Goal: Transaction & Acquisition: Purchase product/service

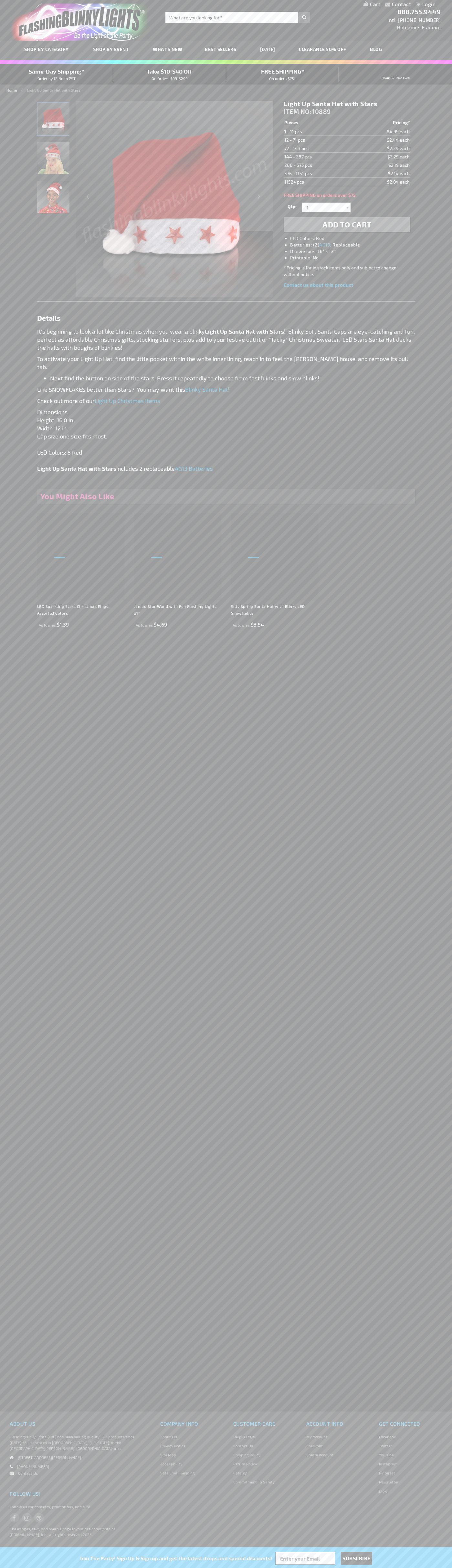
click at [353, 239] on li "LED Colors: Red" at bounding box center [353, 238] width 126 height 7
click at [347, 225] on span "Add to Cart" at bounding box center [347, 224] width 49 height 9
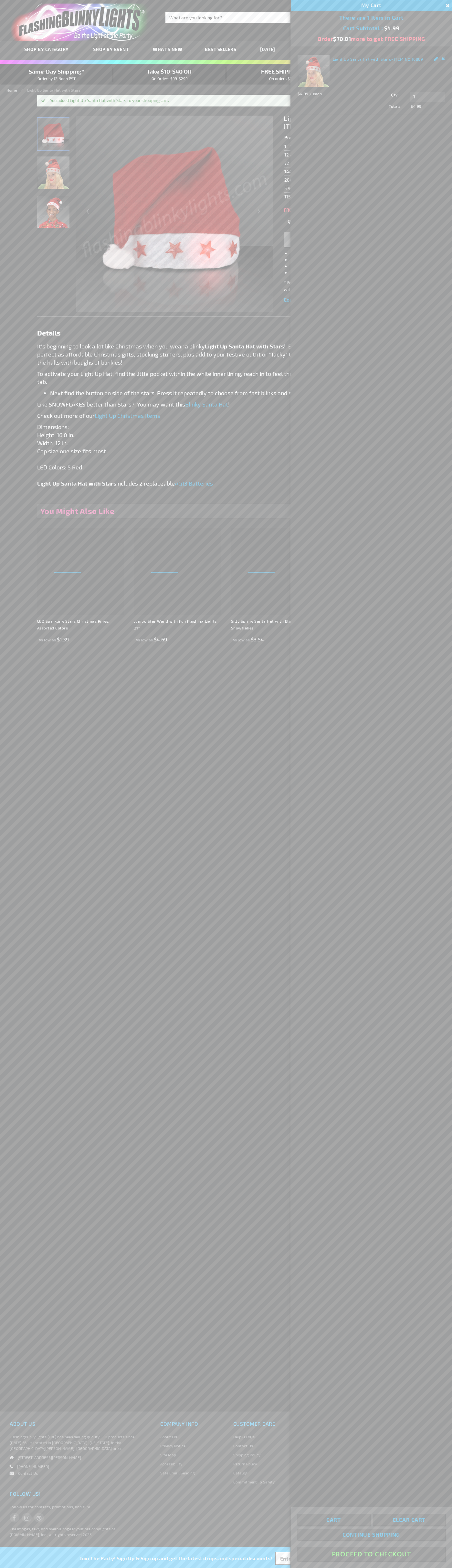
click at [371, 1554] on button "Proceed To Checkout" at bounding box center [371, 1554] width 148 height 15
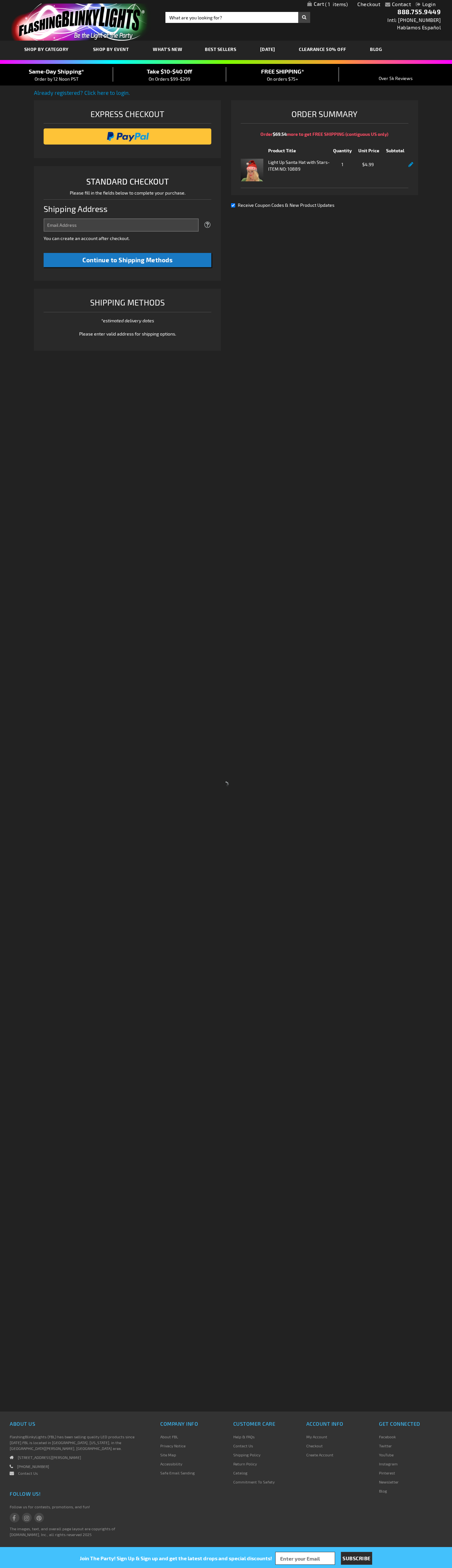
select select "US"
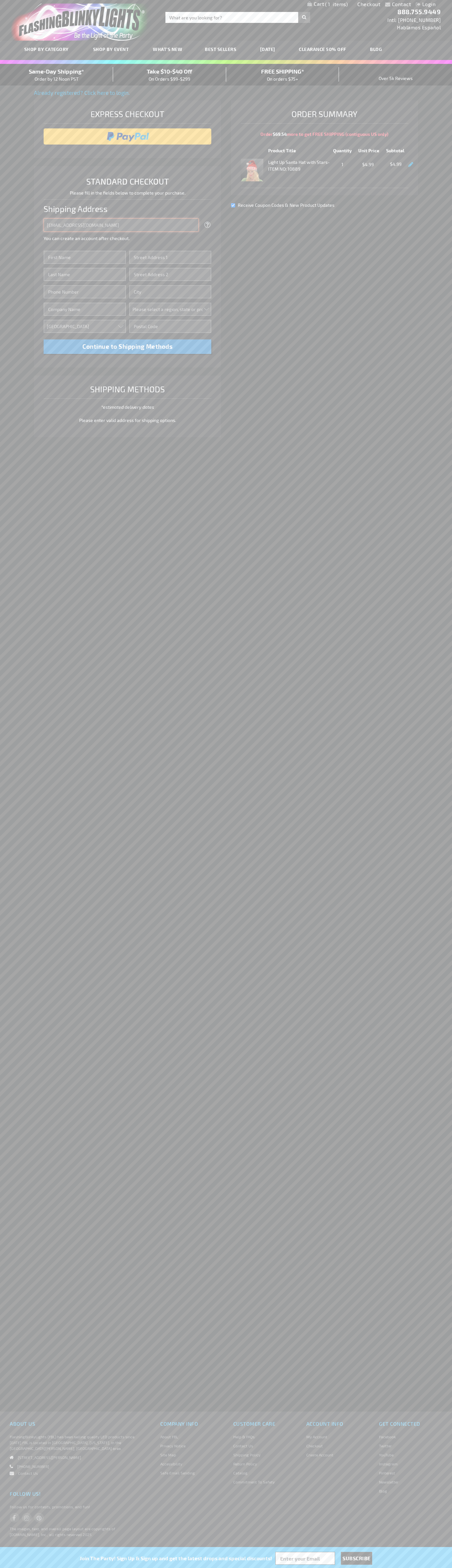
type input "johnsmith005@storebotmail.joonix.net"
type input "John"
type input "2332 Galiano Street"
type input "First floor"
type input "coral gables"
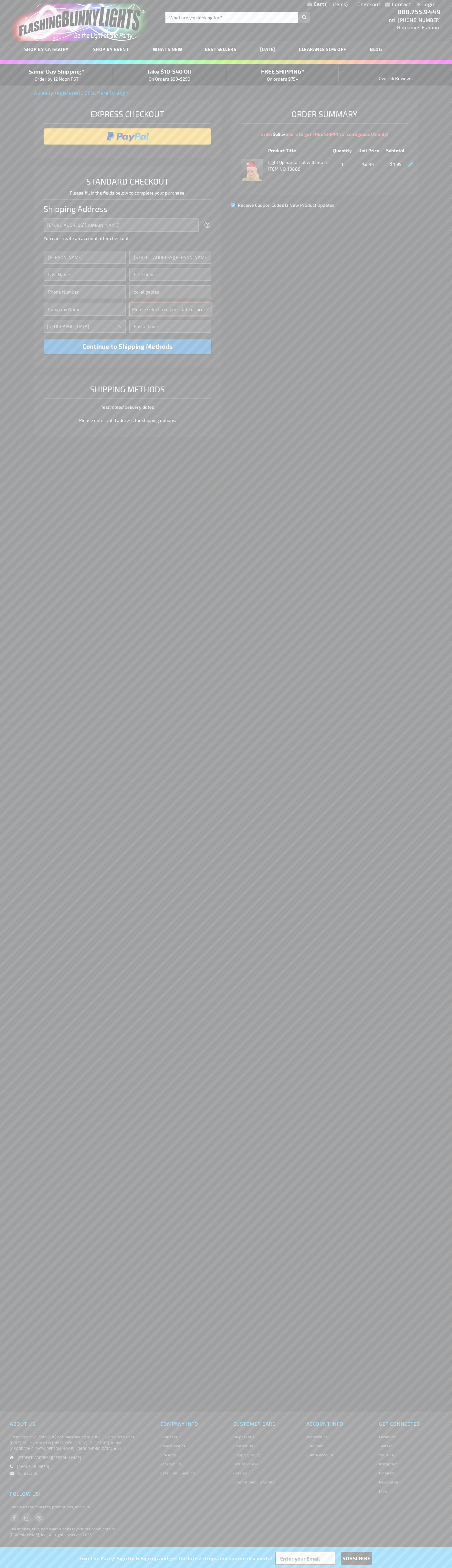
select select "18"
type input "33134"
type input "Smith"
type input "6502530000"
type input "John Smith"
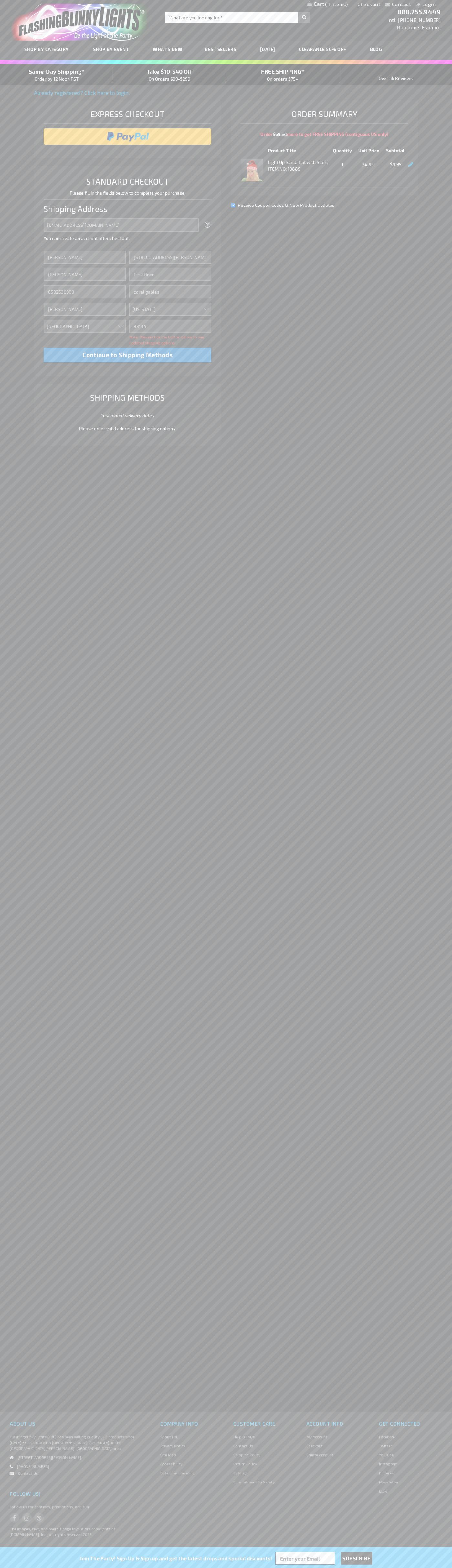
click at [57, 75] on div "Same-Day Shipping* Order by 12 Noon PST" at bounding box center [57, 74] width 113 height 15
click at [127, 136] on input "image" at bounding box center [127, 136] width 161 height 13
